Goal: Browse casually

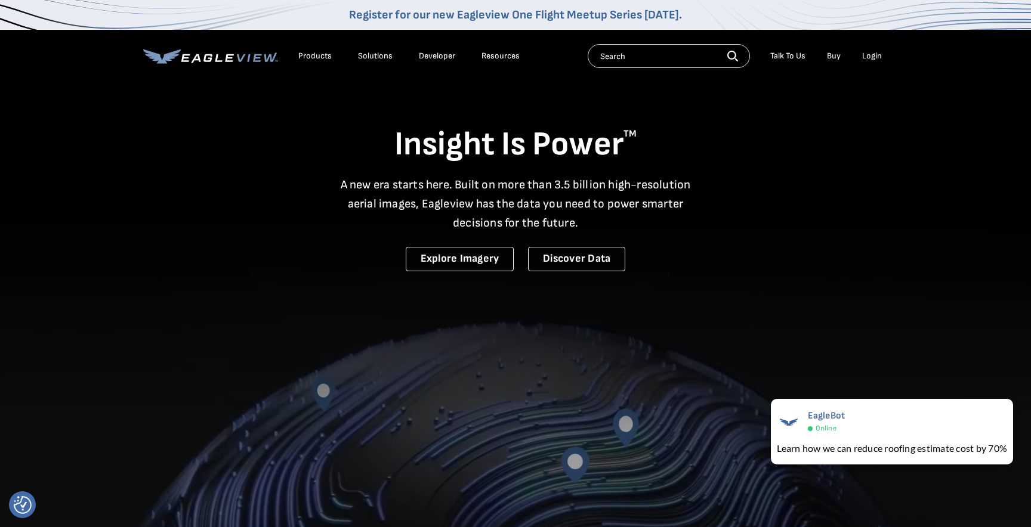
click at [315, 60] on div "Products" at bounding box center [314, 56] width 33 height 11
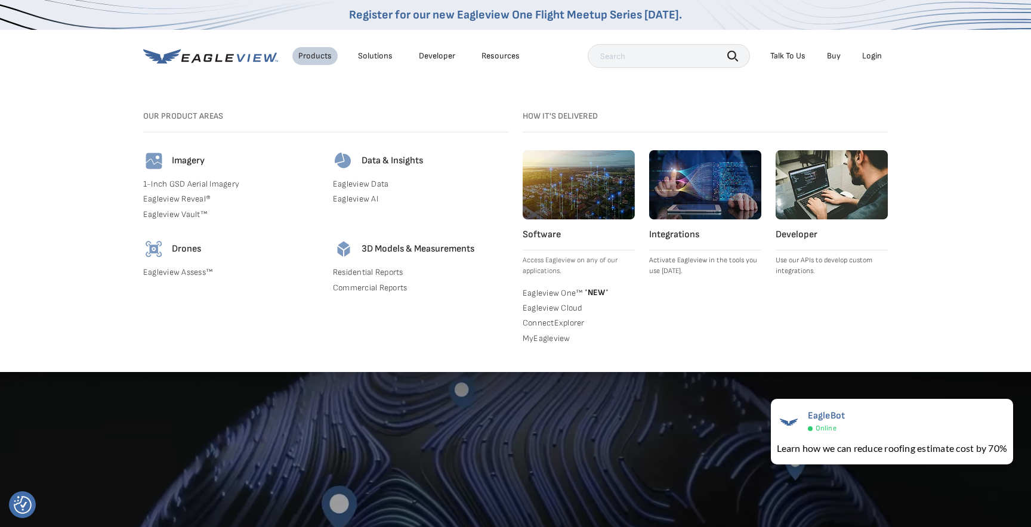
click at [377, 54] on div "Solutions" at bounding box center [375, 56] width 35 height 11
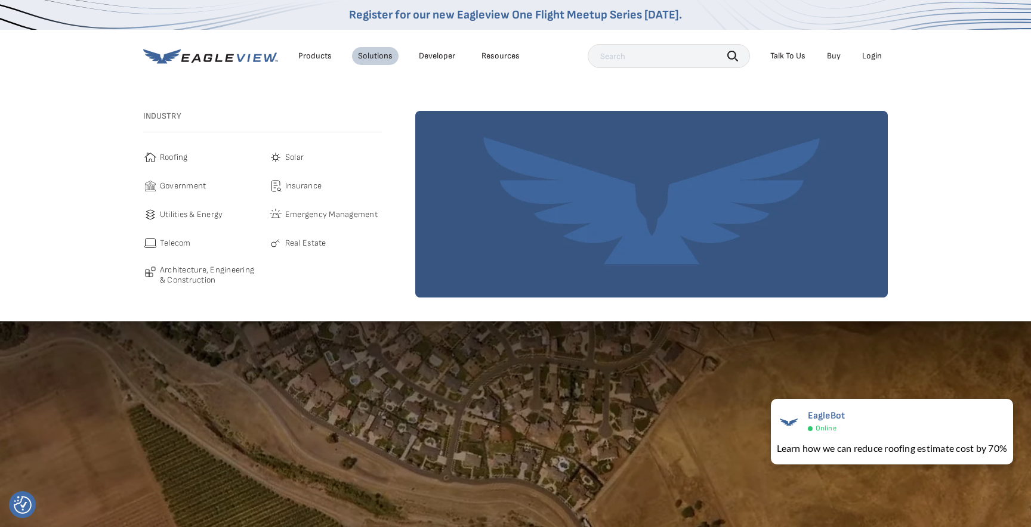
click at [424, 54] on link "Developer" at bounding box center [437, 56] width 36 height 11
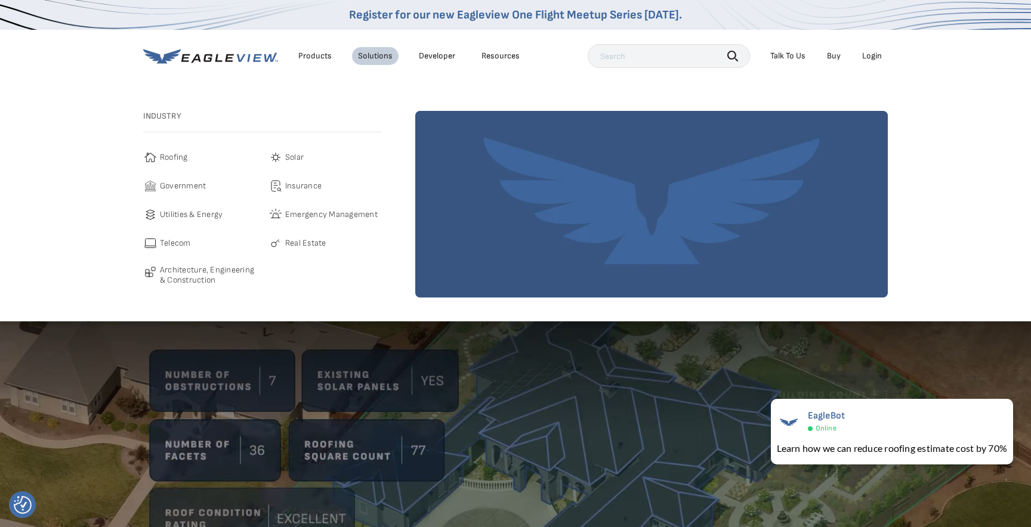
click at [507, 51] on div "Resources" at bounding box center [501, 56] width 38 height 11
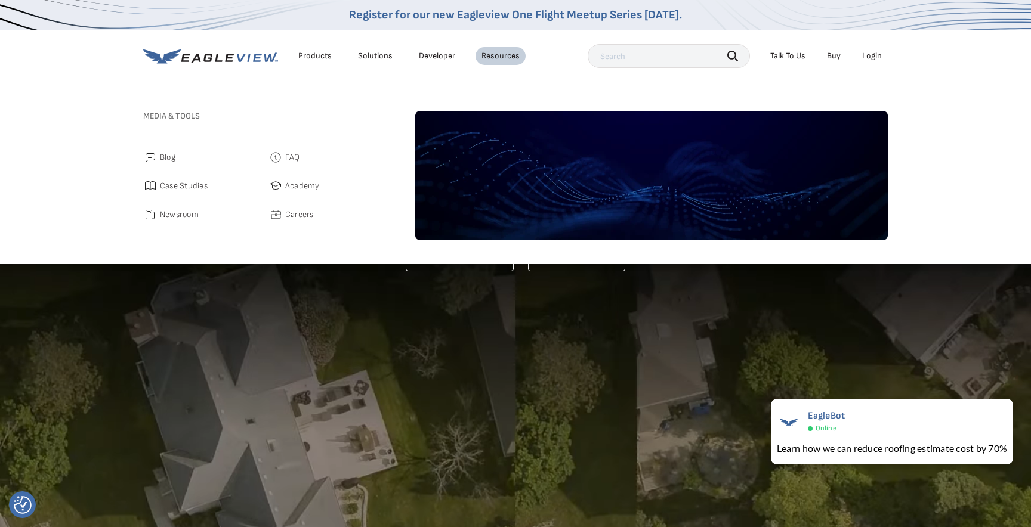
click at [159, 153] on link "Blog" at bounding box center [199, 157] width 113 height 14
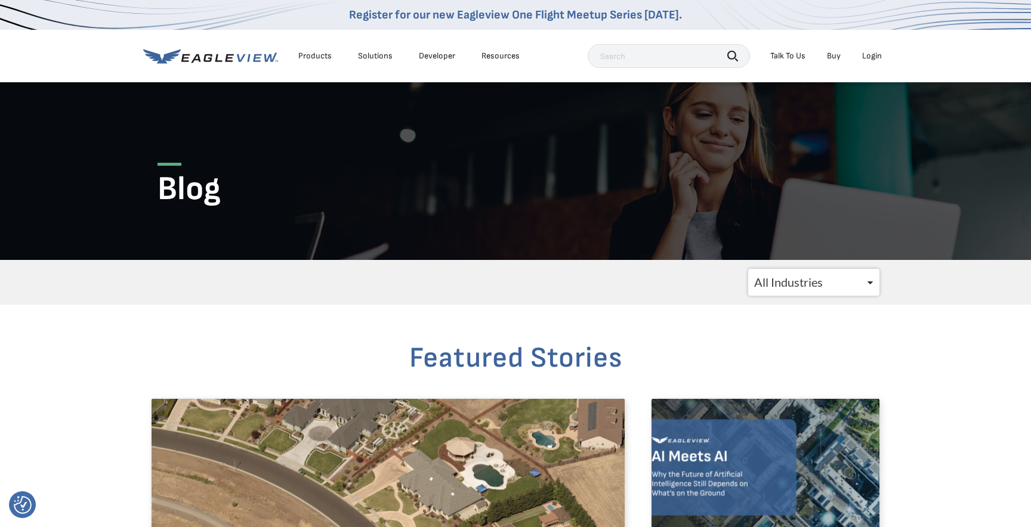
click at [166, 58] on icon at bounding box center [162, 56] width 38 height 14
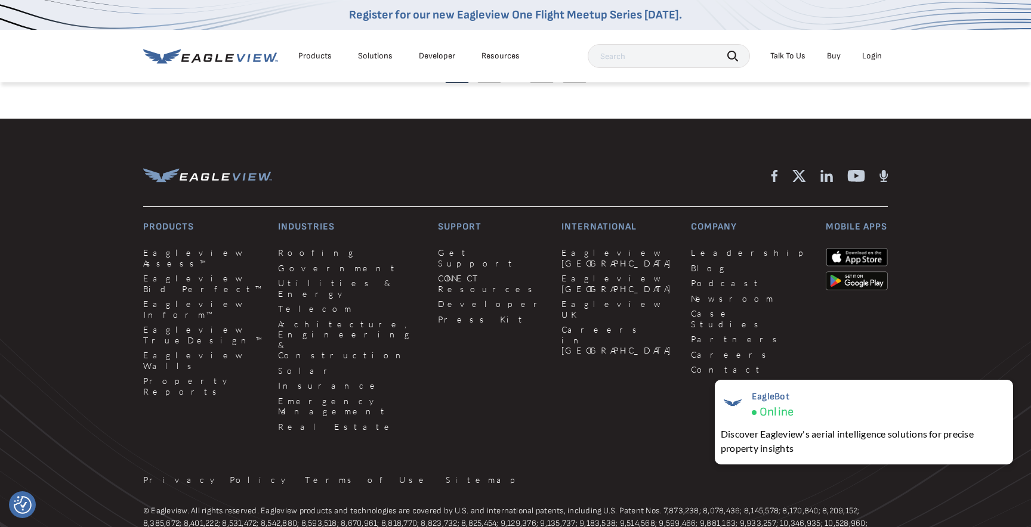
scroll to position [1602, 0]
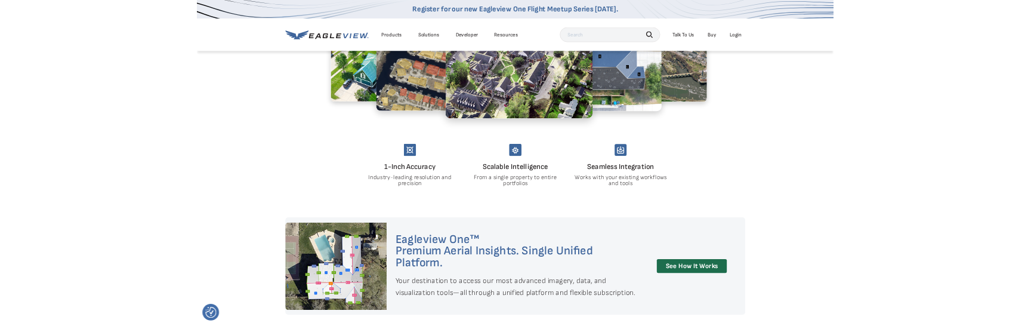
scroll to position [692, 0]
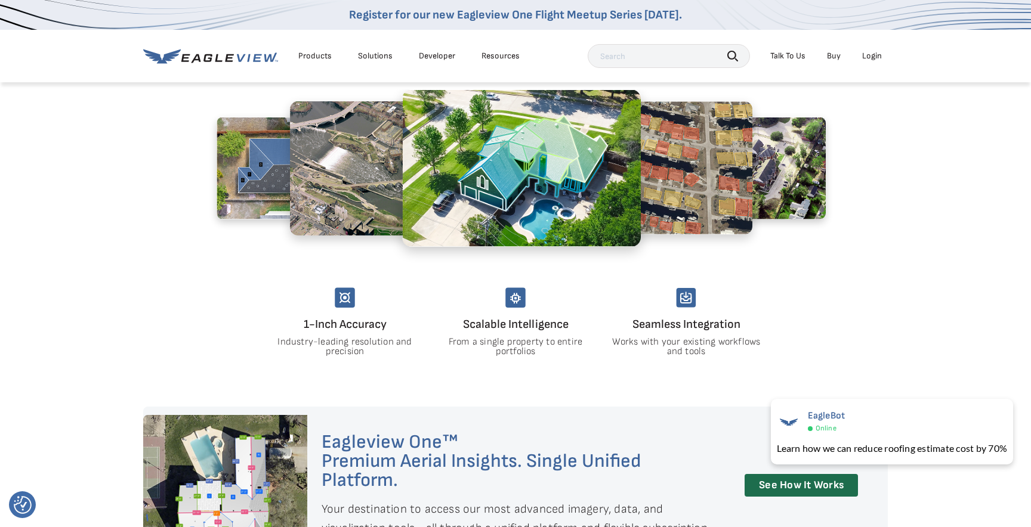
click at [361, 323] on h4 "1-Inch Accuracy" at bounding box center [345, 324] width 152 height 19
